Goal: Navigation & Orientation: Find specific page/section

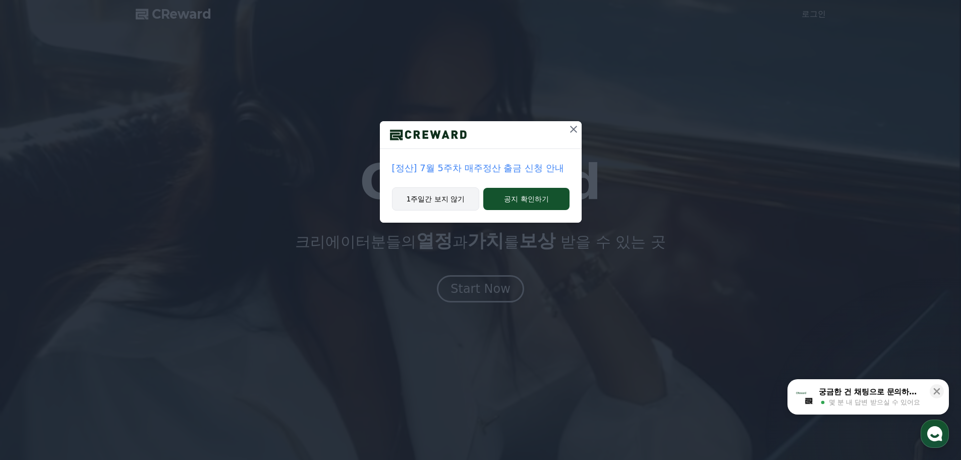
click at [414, 201] on button "1주일간 보지 않기" at bounding box center [436, 198] width 88 height 23
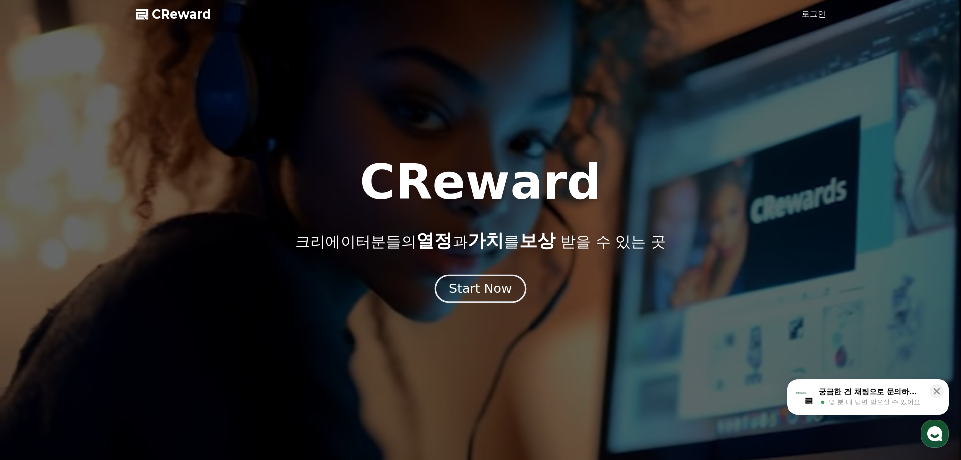
click at [483, 299] on button "Start Now" at bounding box center [480, 288] width 91 height 29
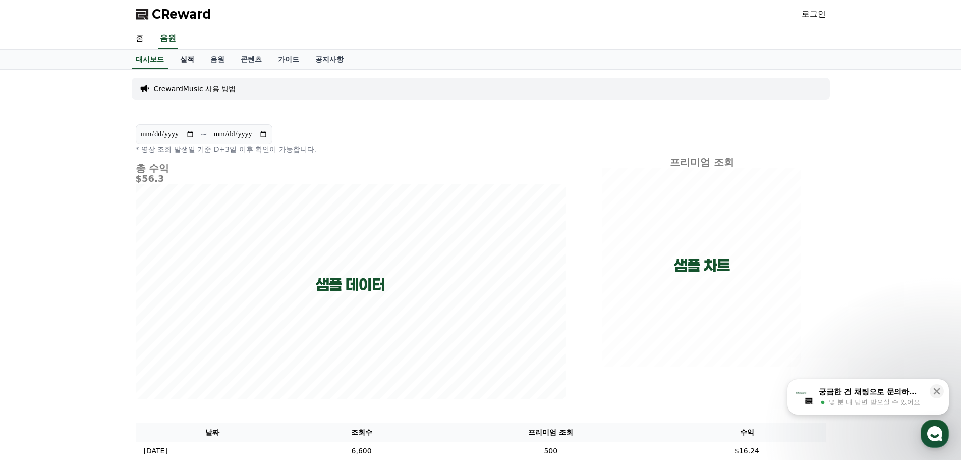
click at [189, 61] on link "실적" at bounding box center [187, 59] width 30 height 19
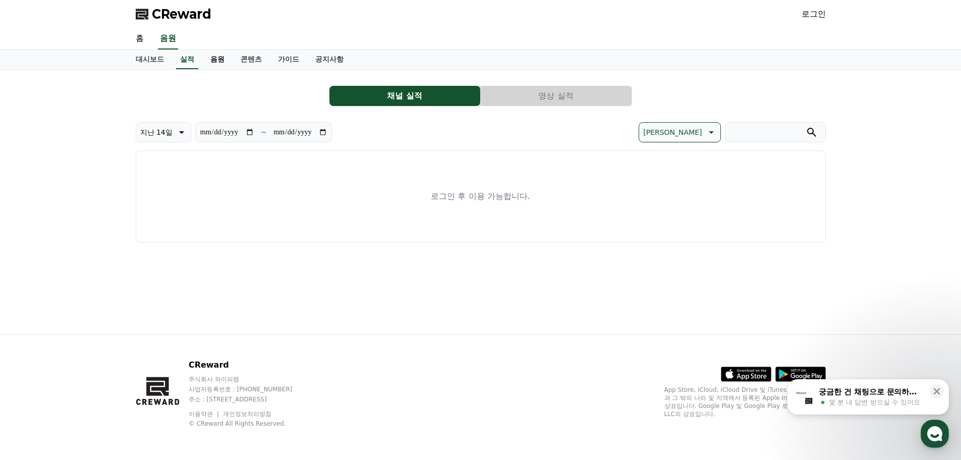
click at [210, 59] on link "음원" at bounding box center [217, 59] width 30 height 19
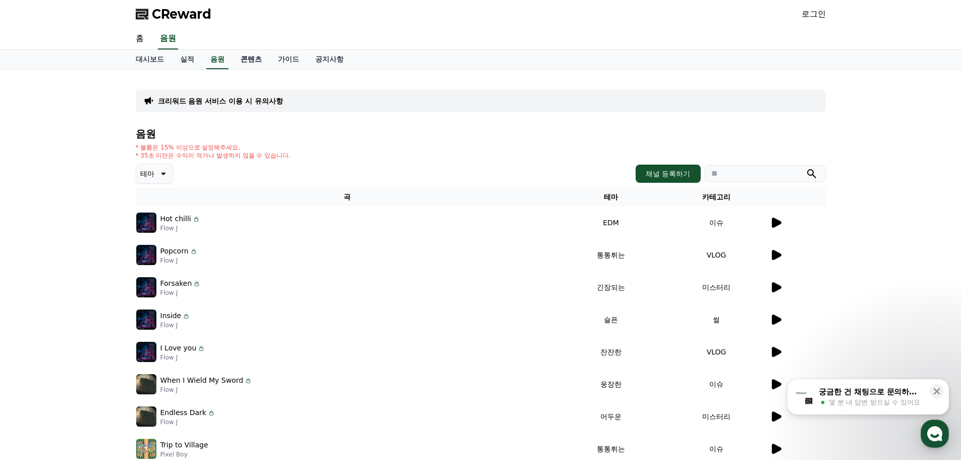
click at [261, 53] on link "콘텐츠" at bounding box center [251, 59] width 37 height 19
